Goal: Task Accomplishment & Management: Manage account settings

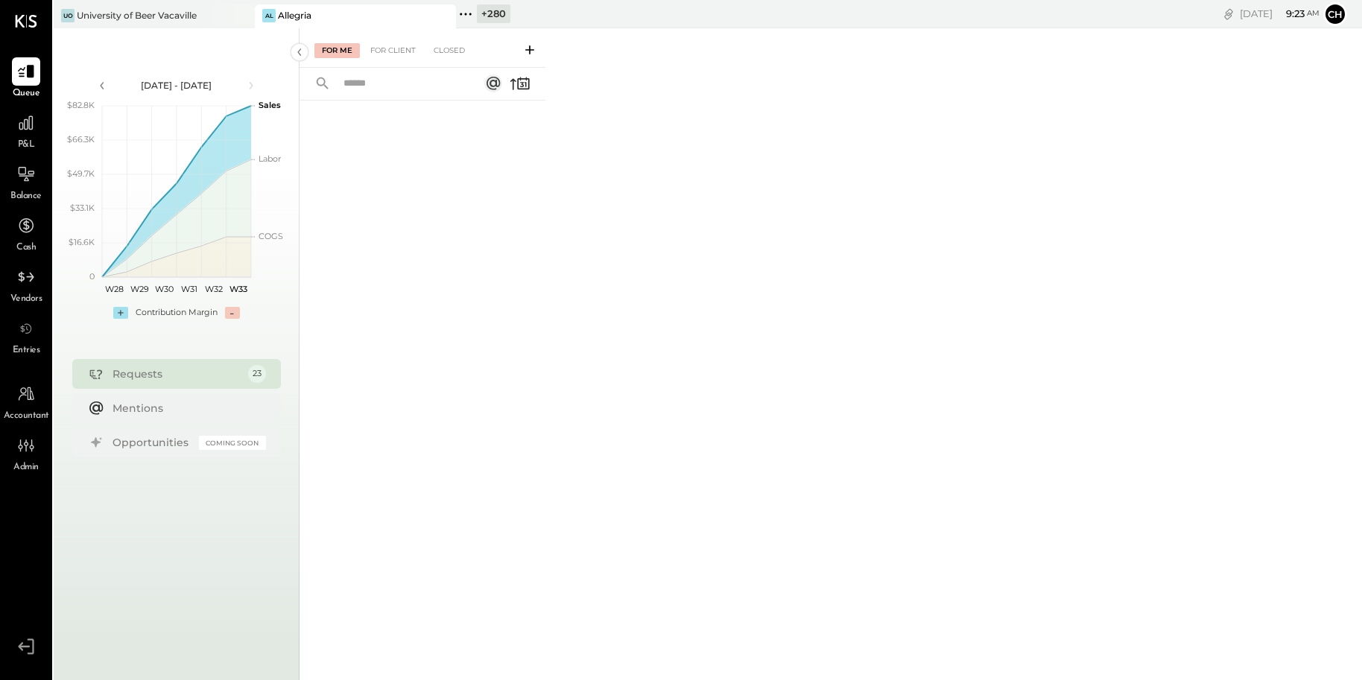
click at [469, 13] on icon at bounding box center [470, 14] width 2 height 2
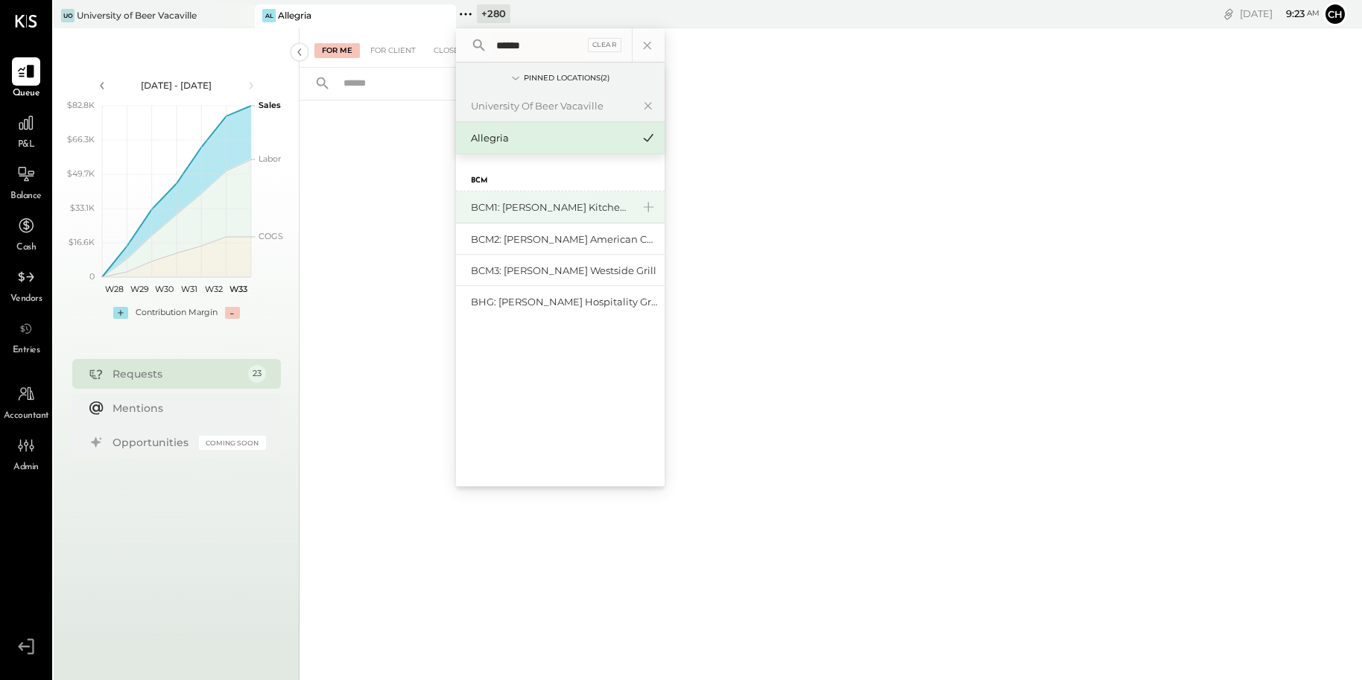
type input "******"
click at [534, 215] on div "BCM1: [PERSON_NAME] Kitchen Bar Market" at bounding box center [560, 208] width 209 height 32
click at [534, 210] on div "BCM1: [PERSON_NAME] Kitchen Bar Market" at bounding box center [551, 207] width 161 height 14
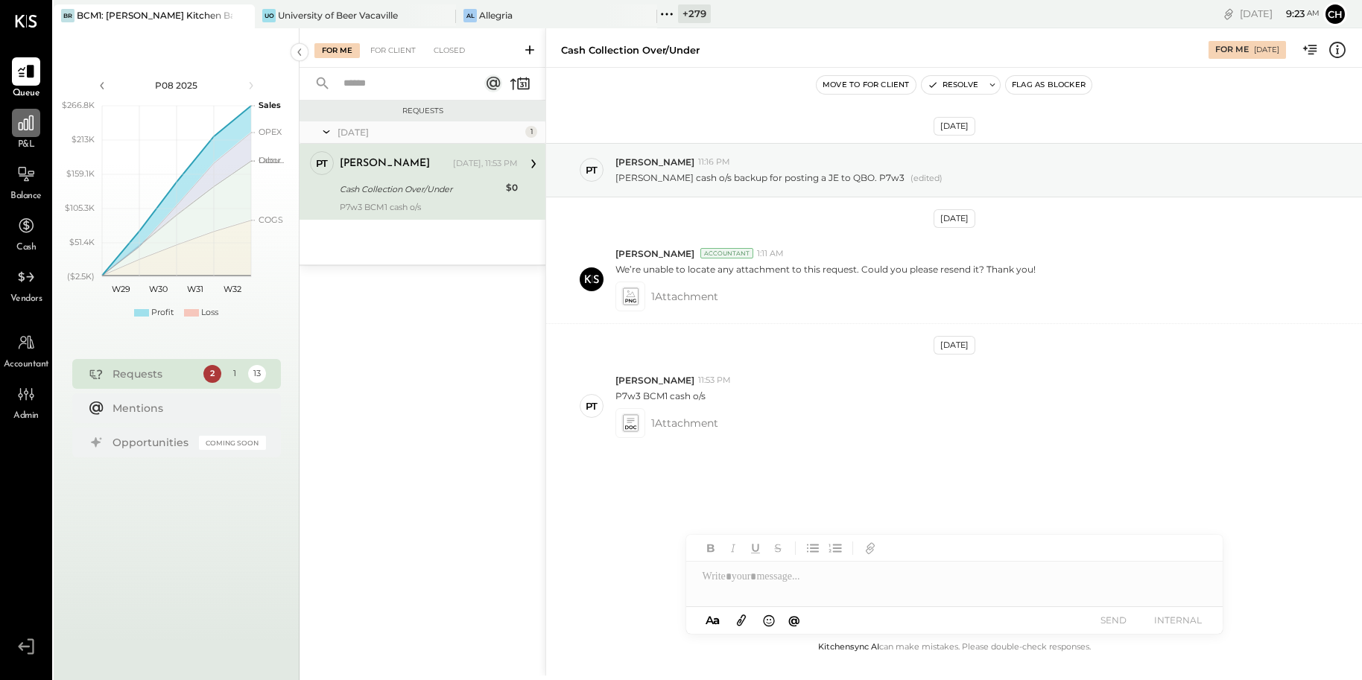
click at [20, 125] on icon at bounding box center [25, 122] width 19 height 19
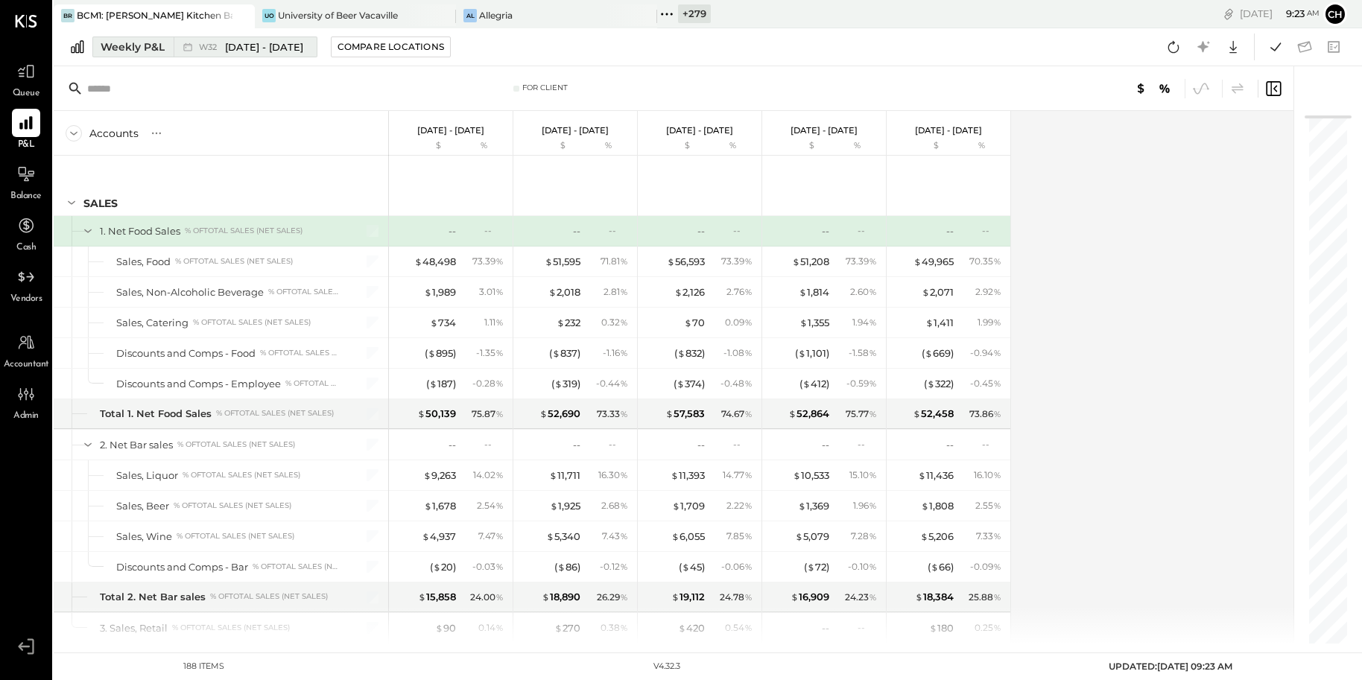
click at [174, 48] on div "W32 [DATE] - [DATE]" at bounding box center [242, 46] width 136 height 19
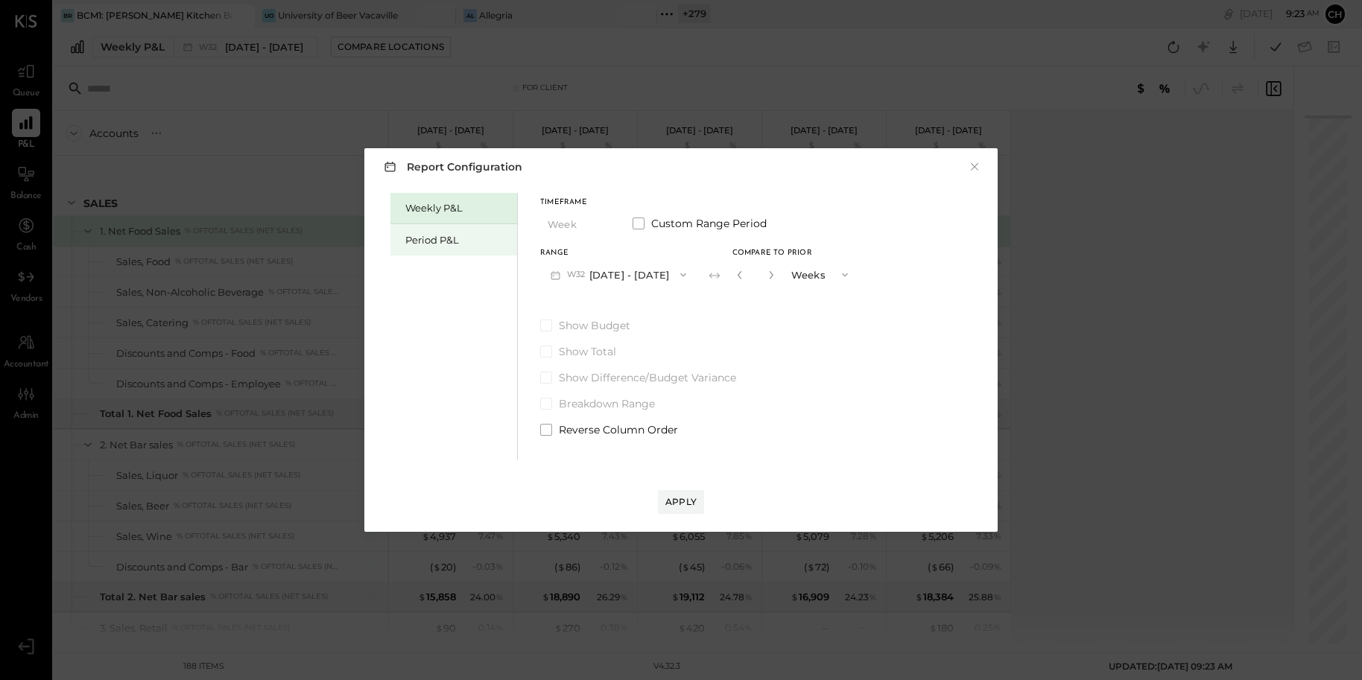
click at [449, 238] on div "Period P&L" at bounding box center [457, 240] width 104 height 14
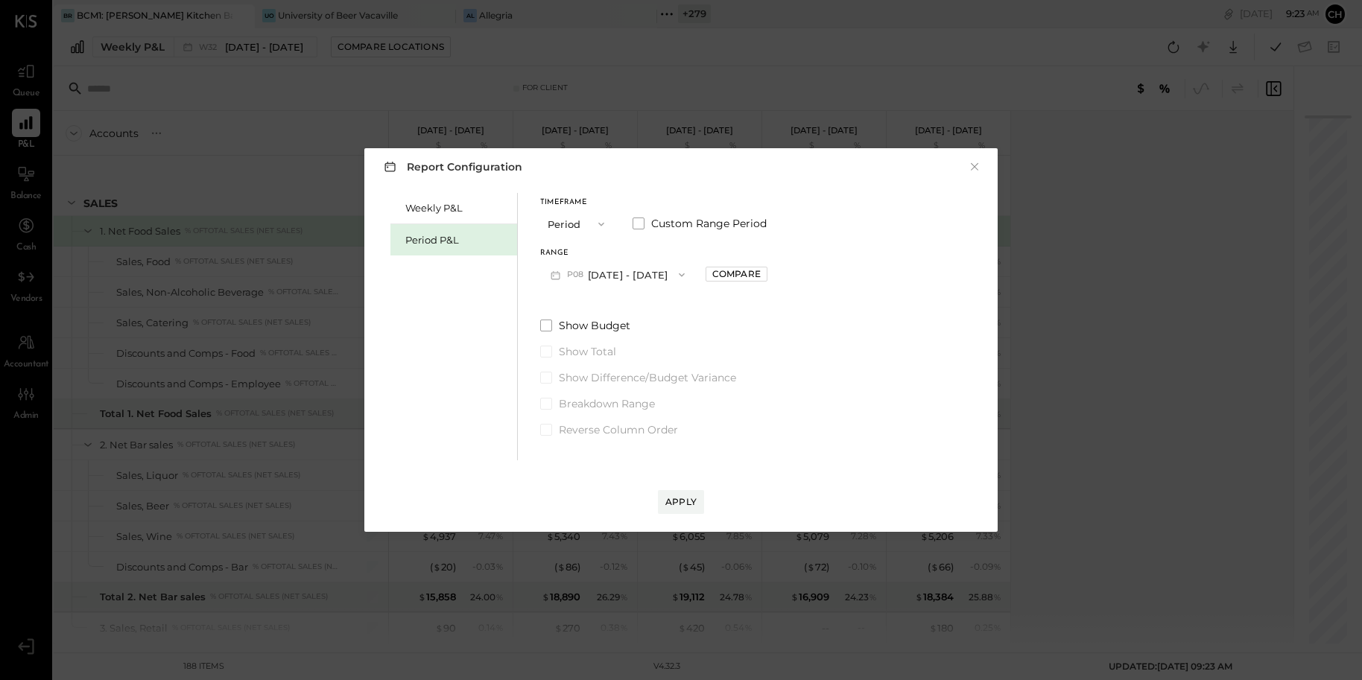
click at [668, 276] on button "P08 [DATE] - [DATE]" at bounding box center [617, 275] width 155 height 28
click at [663, 277] on div "P08 [DATE] - [DATE]" at bounding box center [626, 277] width 170 height 31
click at [546, 323] on span at bounding box center [546, 326] width 12 height 12
click at [758, 276] on div "Compare" at bounding box center [736, 274] width 48 height 13
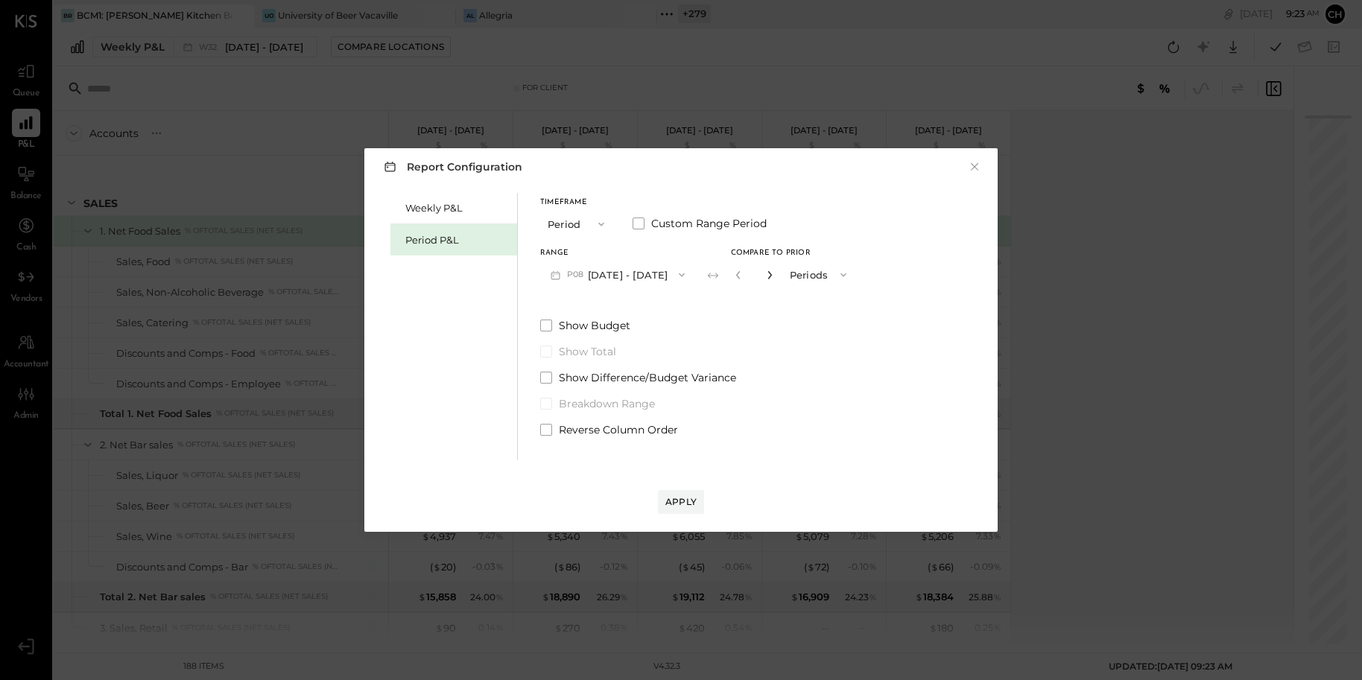
click at [774, 273] on icon "button" at bounding box center [769, 275] width 9 height 9
type input "*"
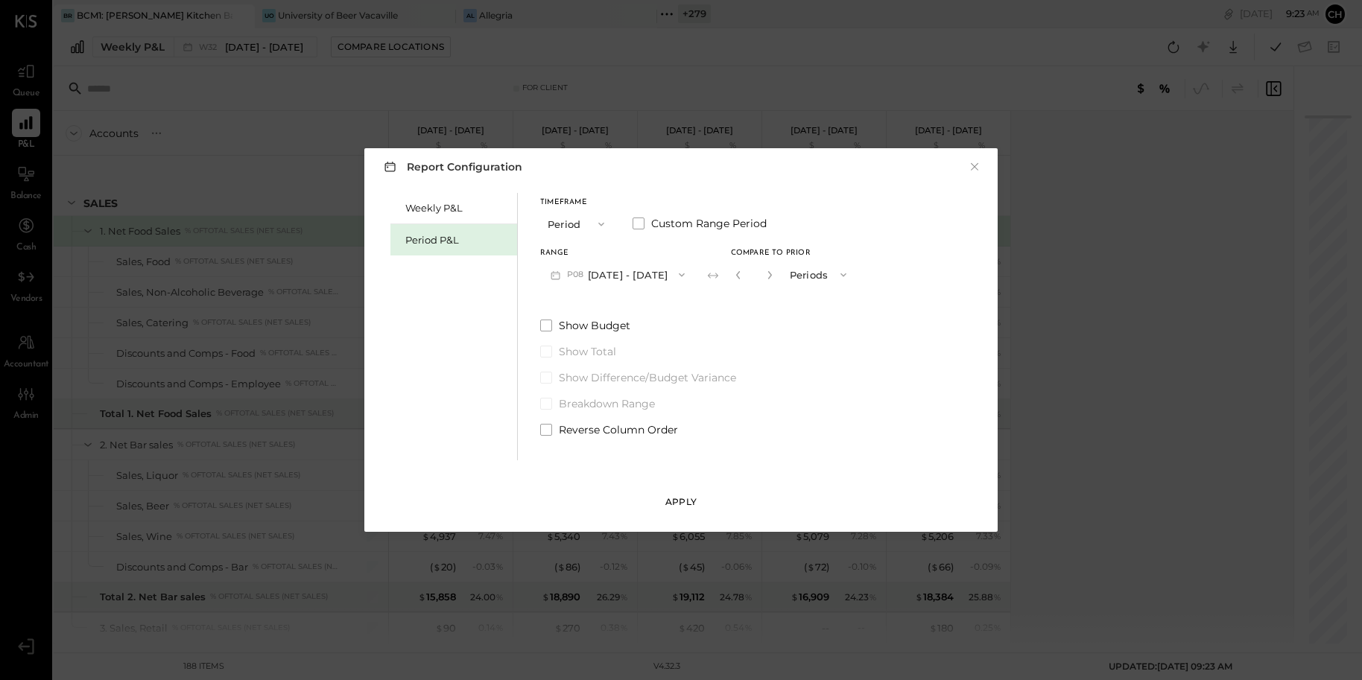
click at [686, 500] on div "Apply" at bounding box center [680, 502] width 31 height 13
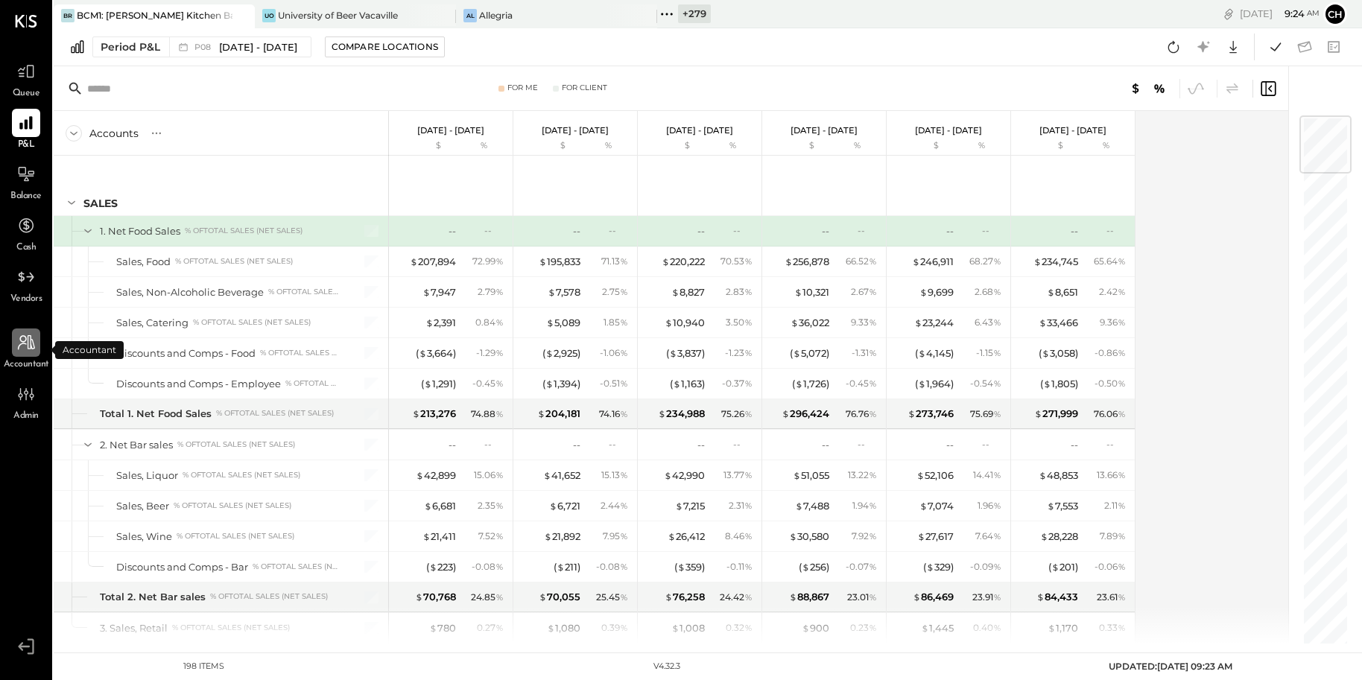
click at [23, 350] on icon at bounding box center [25, 342] width 19 height 19
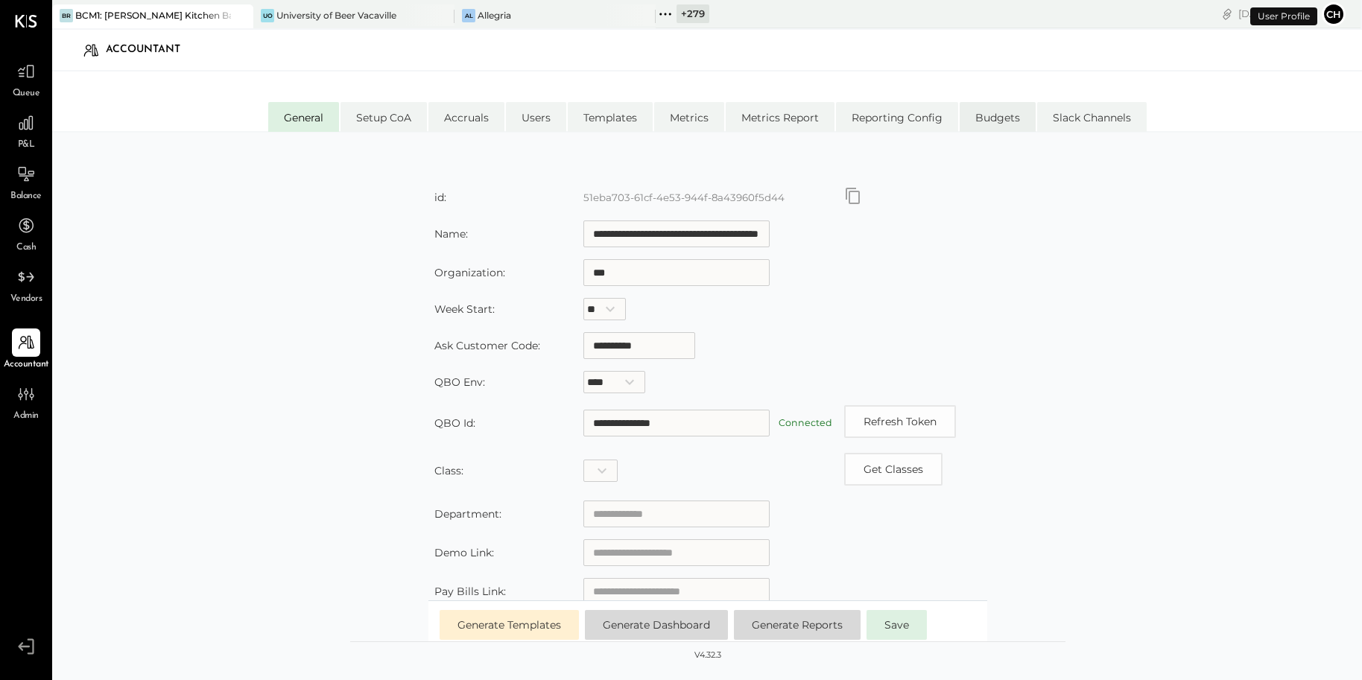
click at [995, 116] on li "Budgets" at bounding box center [998, 117] width 76 height 30
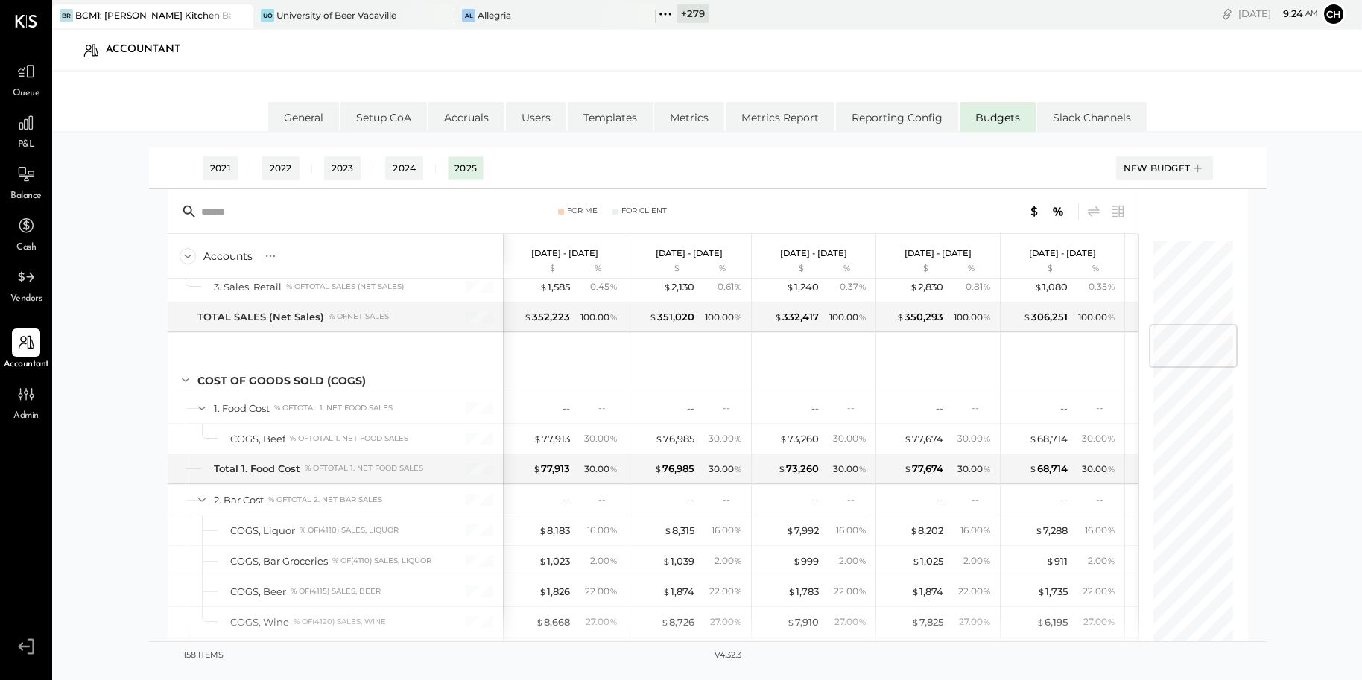
scroll to position [726, 0]
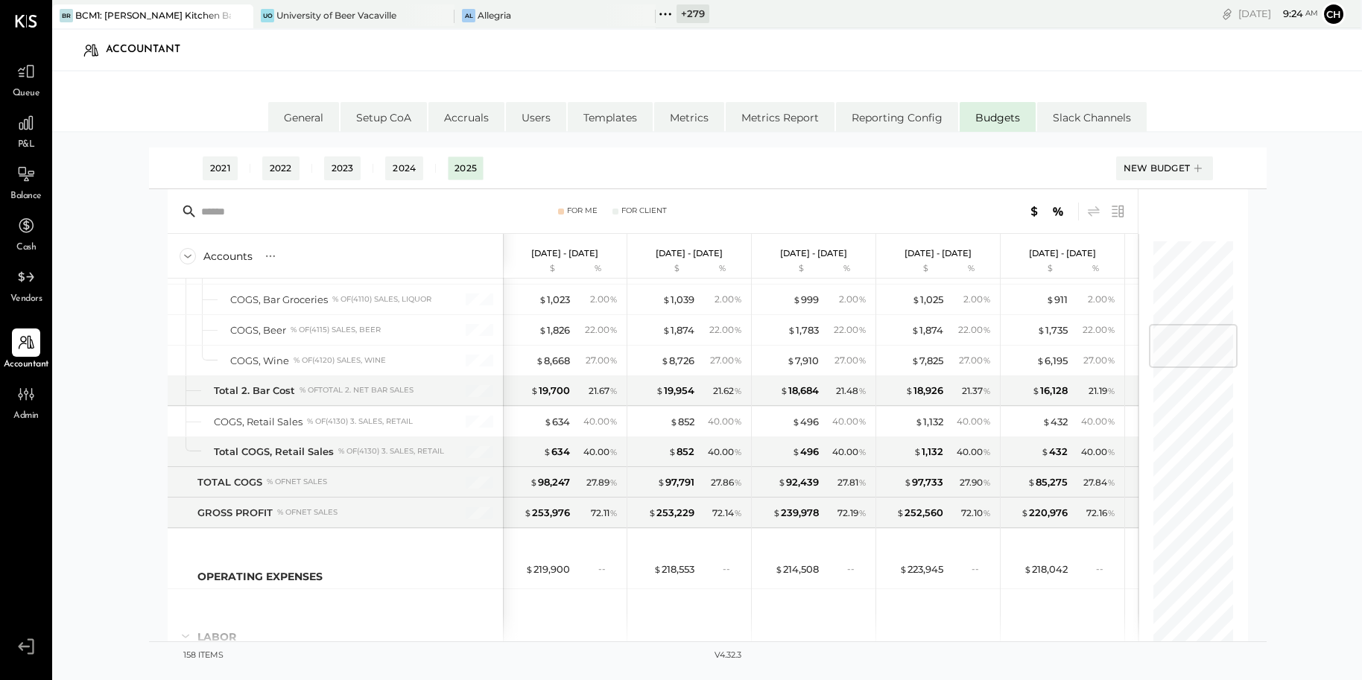
click at [1120, 212] on icon at bounding box center [1118, 212] width 18 height 18
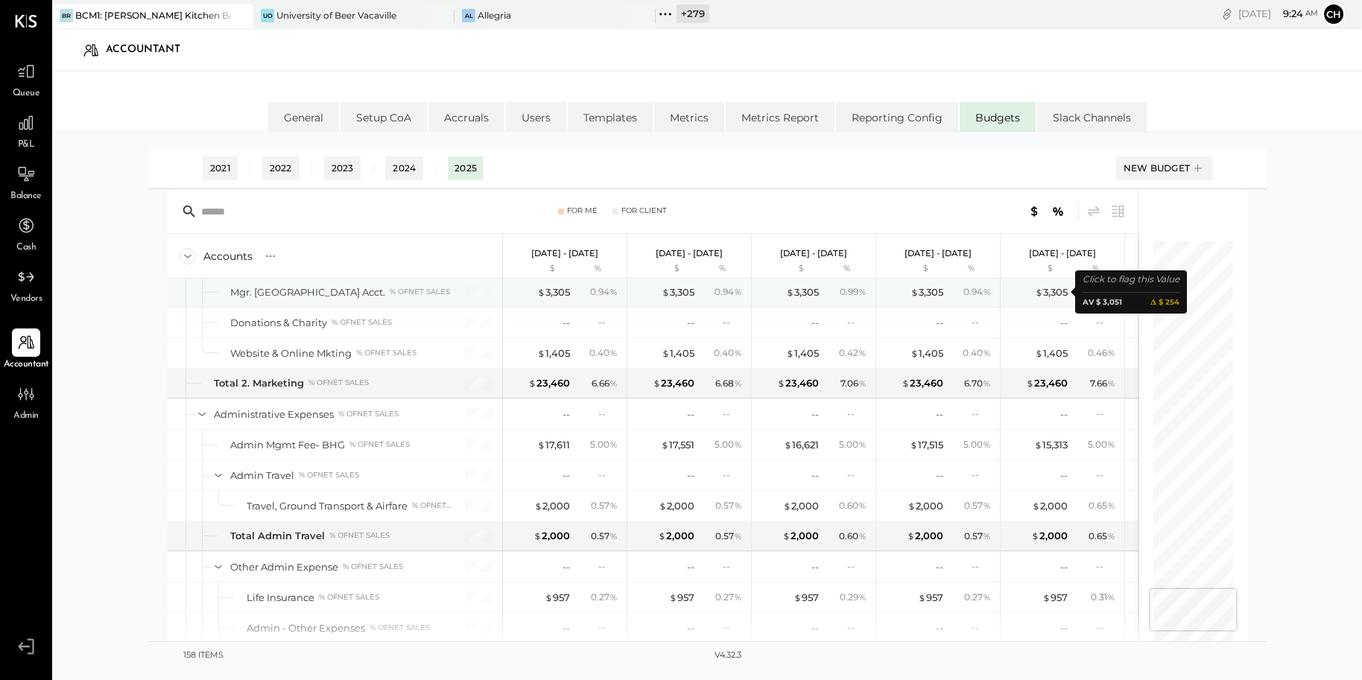
scroll to position [3040, 0]
